Goal: Task Accomplishment & Management: Use online tool/utility

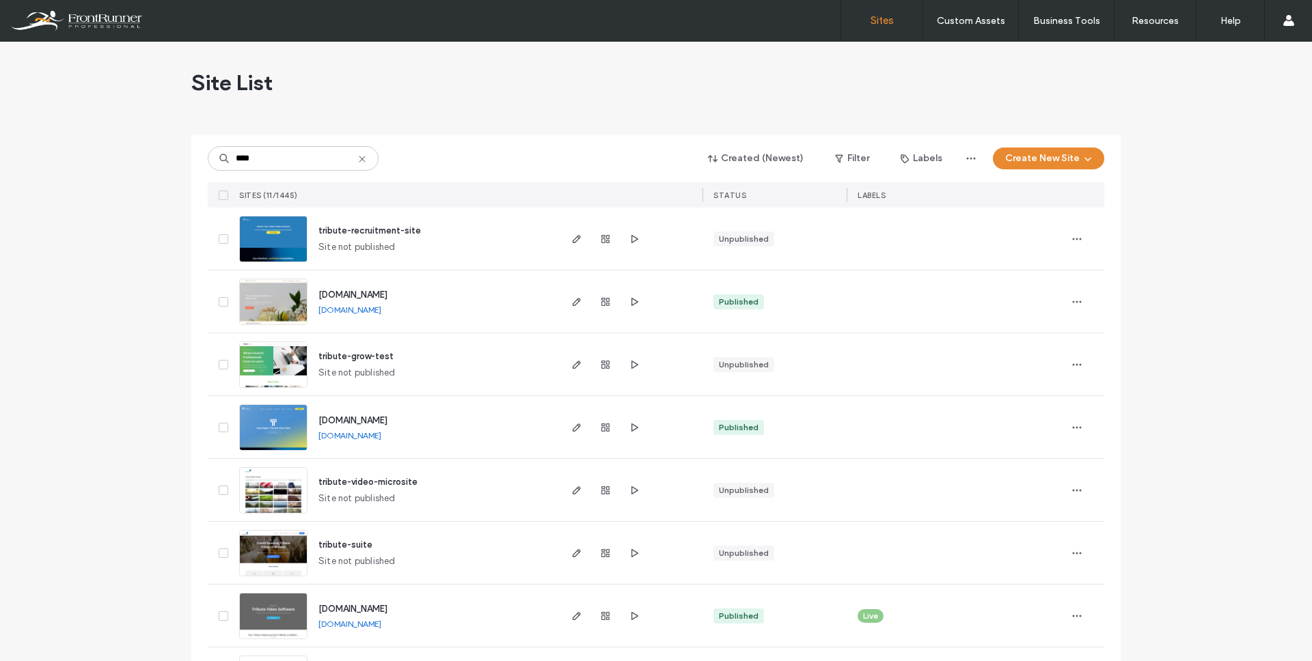
type input "****"
click at [387, 423] on span "[DOMAIN_NAME]" at bounding box center [352, 420] width 69 height 10
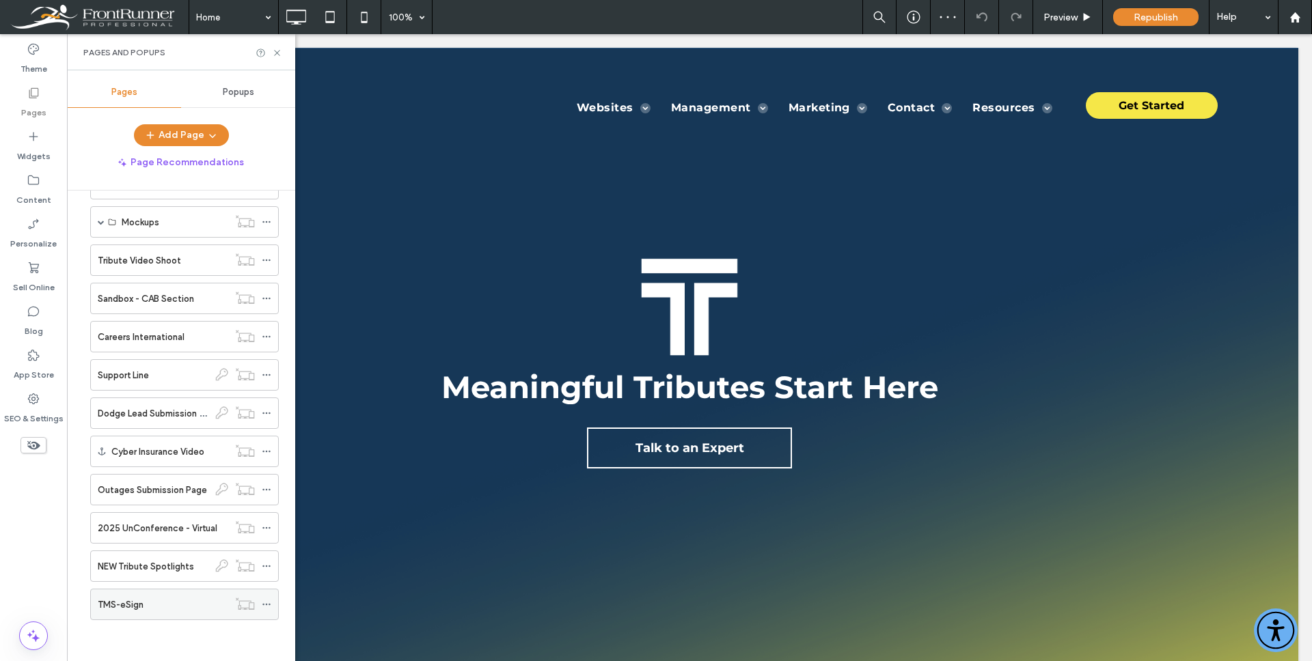
click at [208, 603] on div "TMS-eSign" at bounding box center [163, 605] width 130 height 14
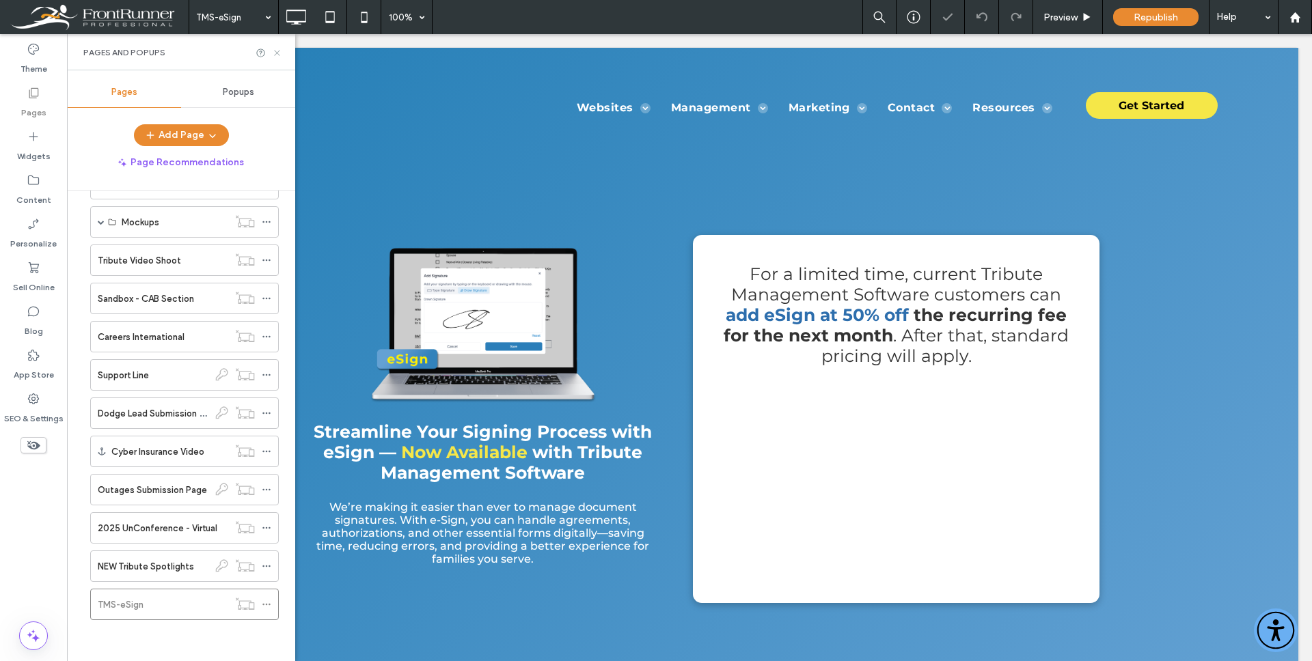
click at [279, 52] on icon at bounding box center [277, 53] width 10 height 10
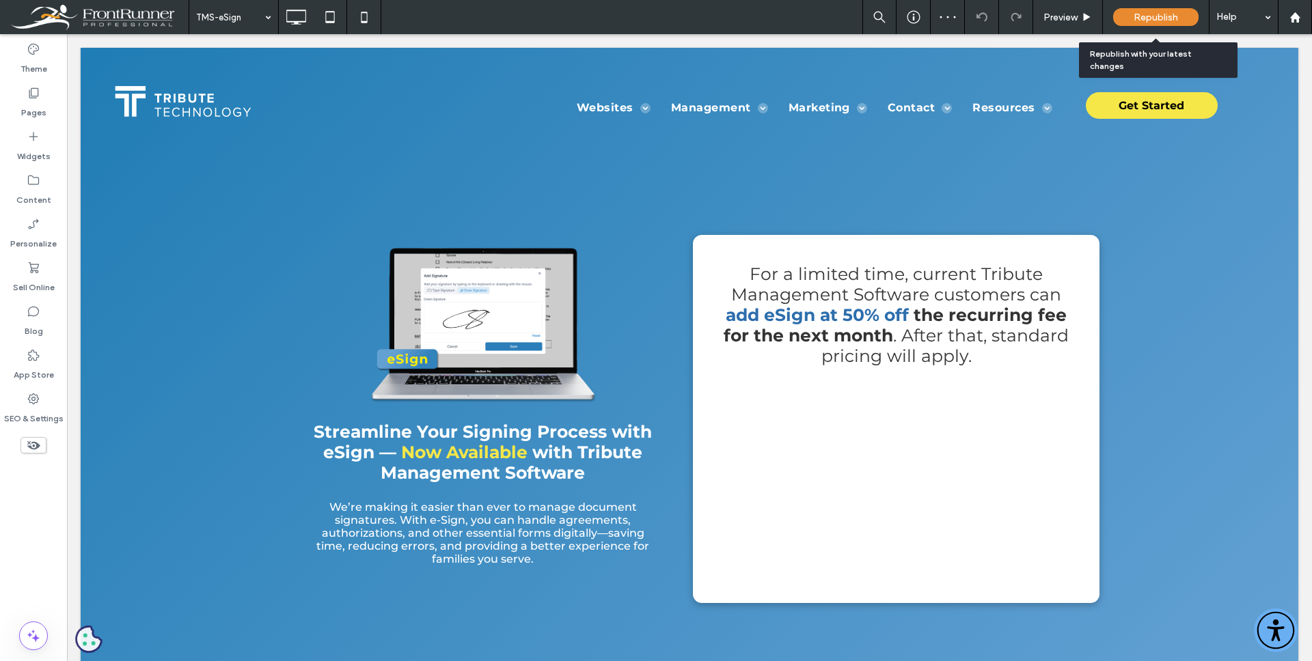
click at [1161, 16] on span "Republish" at bounding box center [1155, 18] width 44 height 12
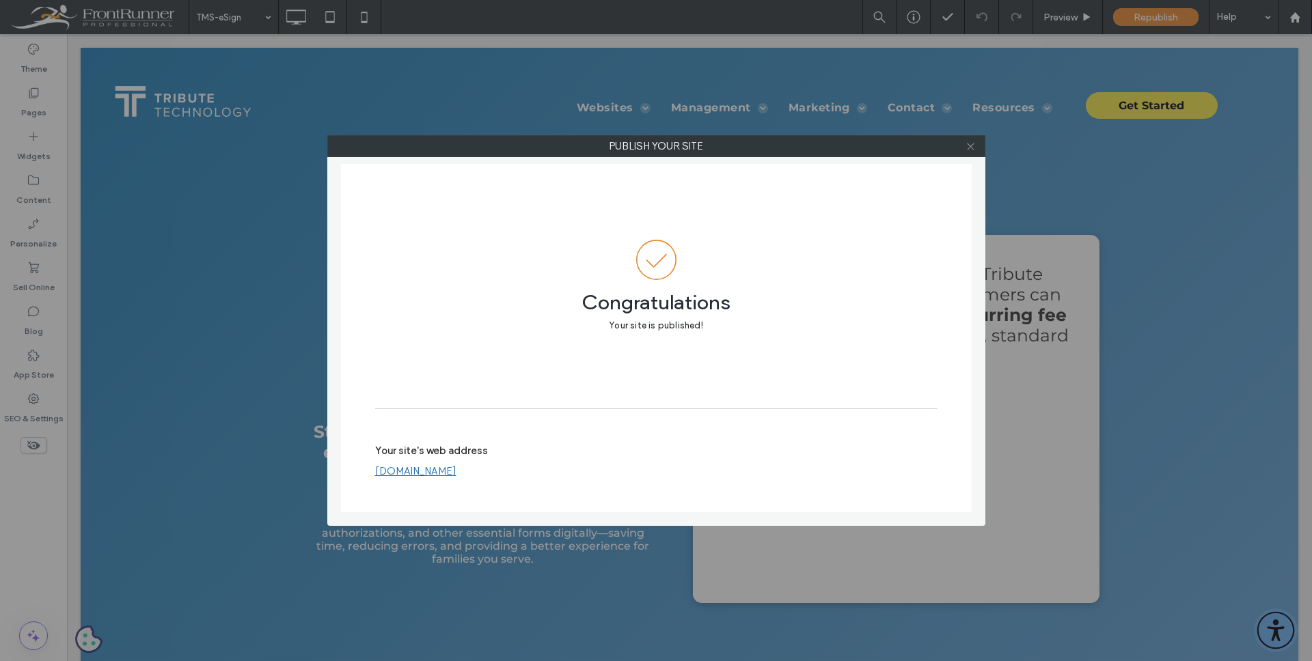
click at [975, 147] on icon at bounding box center [970, 146] width 10 height 10
